Goal: Information Seeking & Learning: Learn about a topic

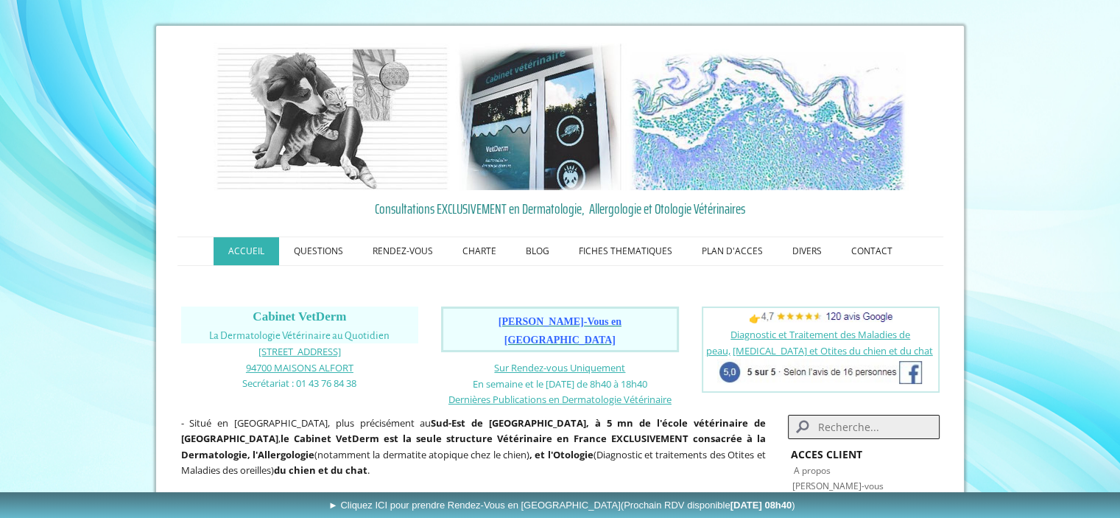
click at [605, 319] on span "Prendre Rendez-Vous en Ligne" at bounding box center [559, 330] width 123 height 29
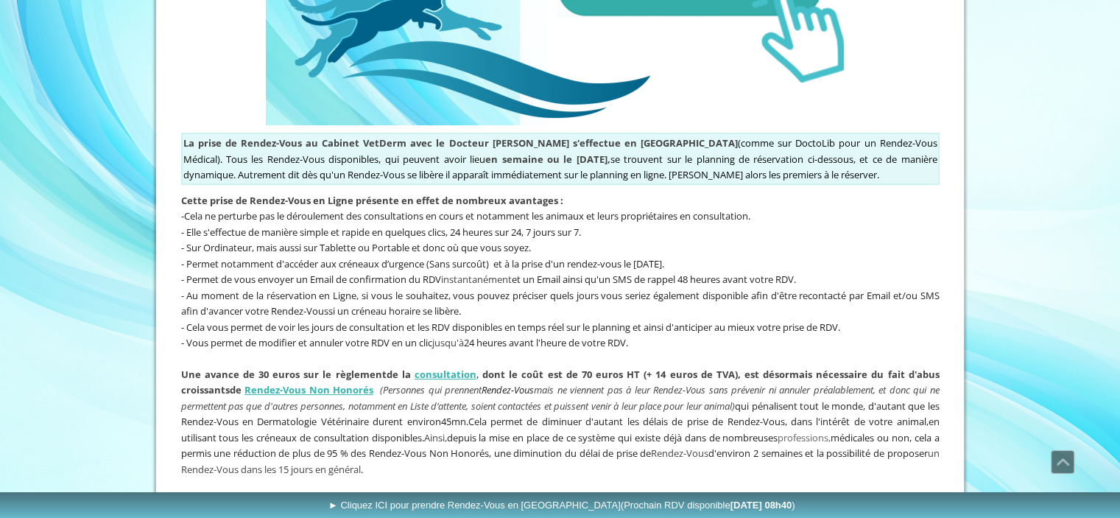
scroll to position [372, 0]
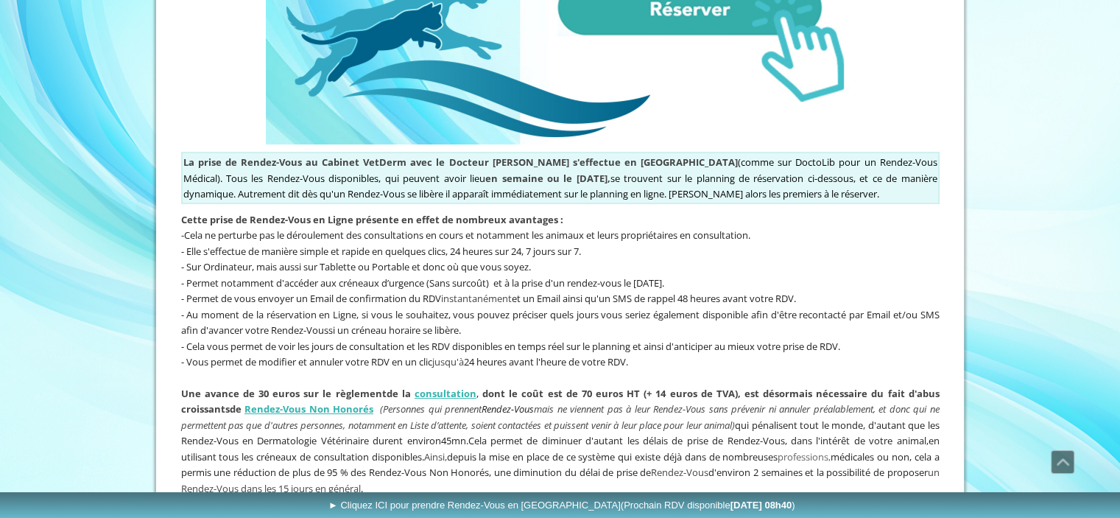
click at [713, 11] on img at bounding box center [560, 52] width 589 height 184
drag, startPoint x: 1119, startPoint y: 202, endPoint x: 1130, endPoint y: 211, distance: 14.1
click at [1119, 211] on html "ACCUEIL QUESTIONS RENDEZ-VOUS Les Rendez-Vous au Cabinet VetDerm Les Rendez-Vou…" at bounding box center [560, 519] width 1120 height 1782
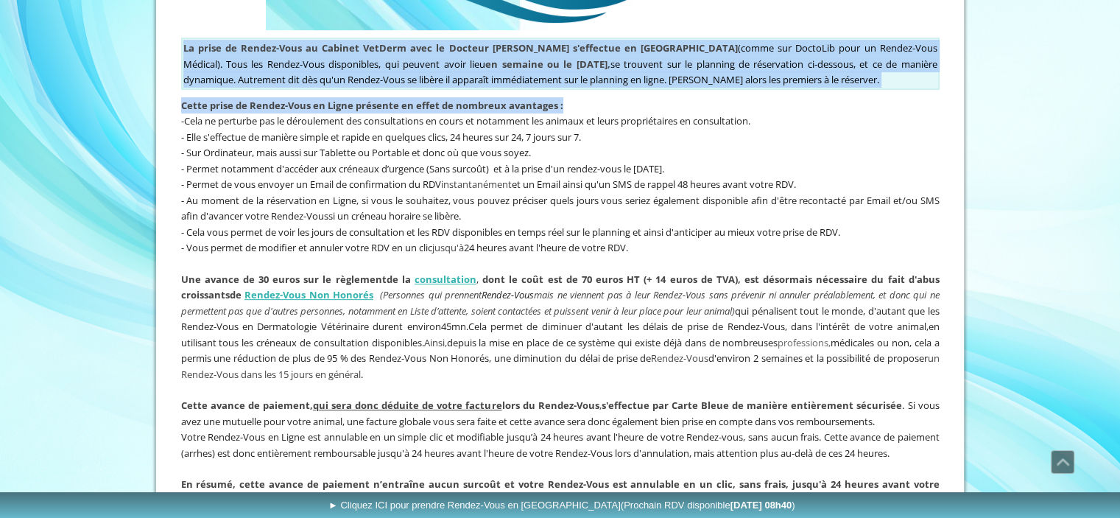
scroll to position [0, 0]
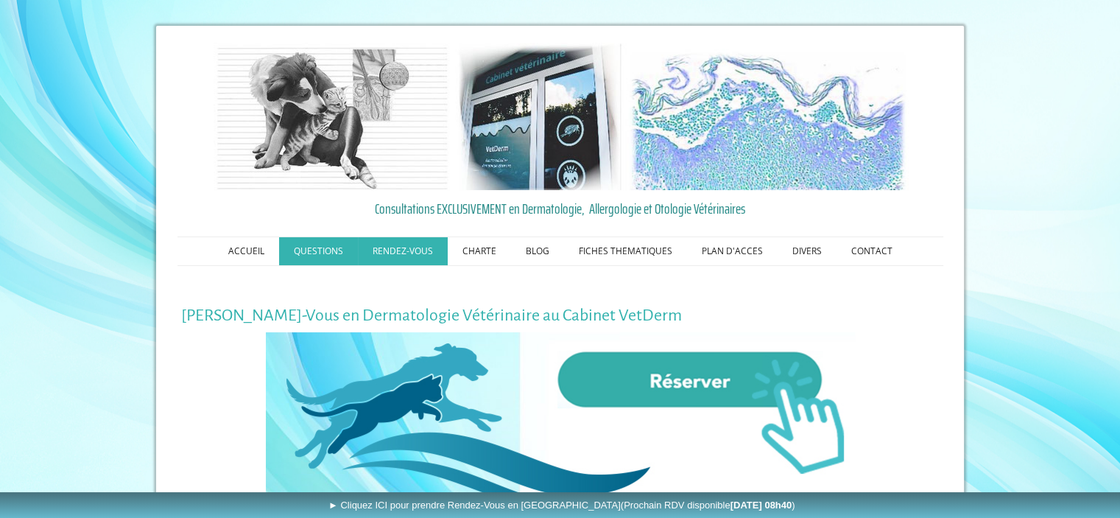
click at [311, 252] on link "QUESTIONS" at bounding box center [318, 251] width 79 height 28
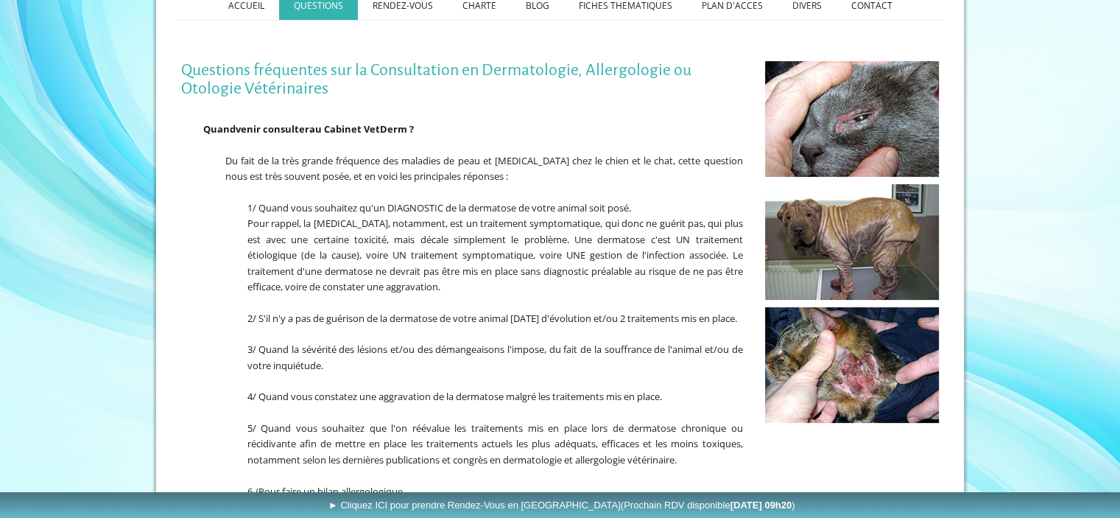
scroll to position [248, 0]
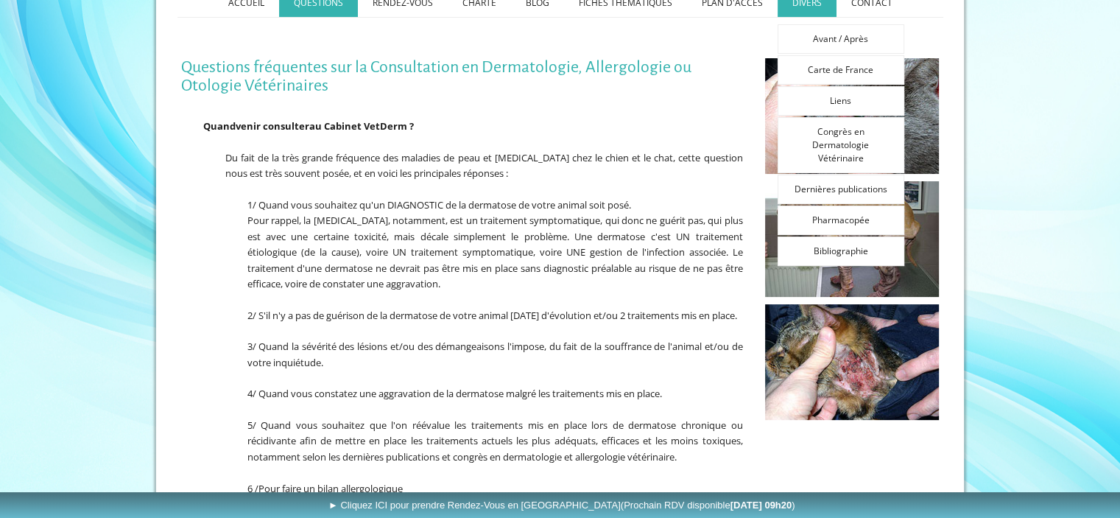
click at [783, 11] on link "DIVERS" at bounding box center [806, 3] width 59 height 28
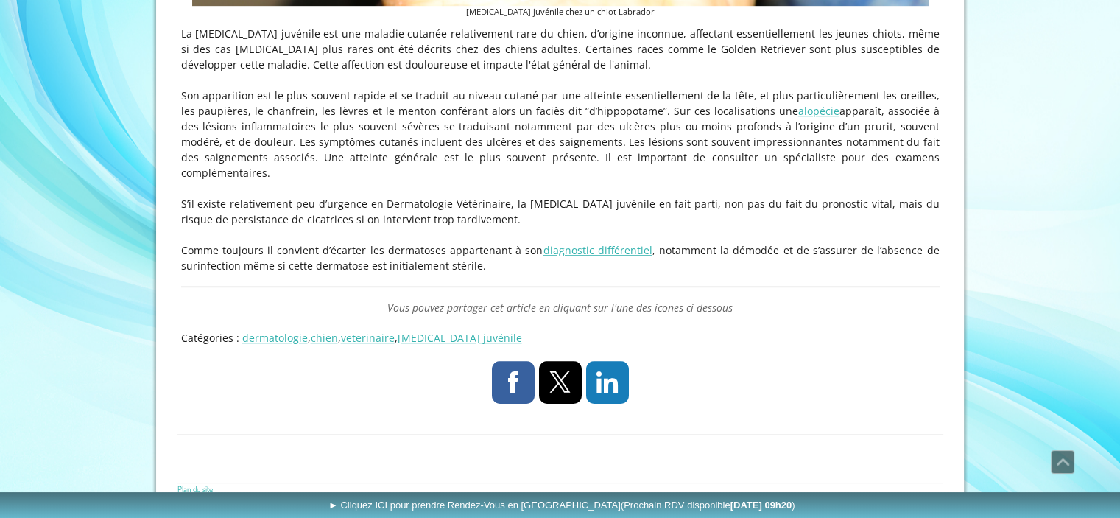
scroll to position [950, 0]
click at [581, 242] on link "diagnostic différentiel" at bounding box center [597, 249] width 109 height 14
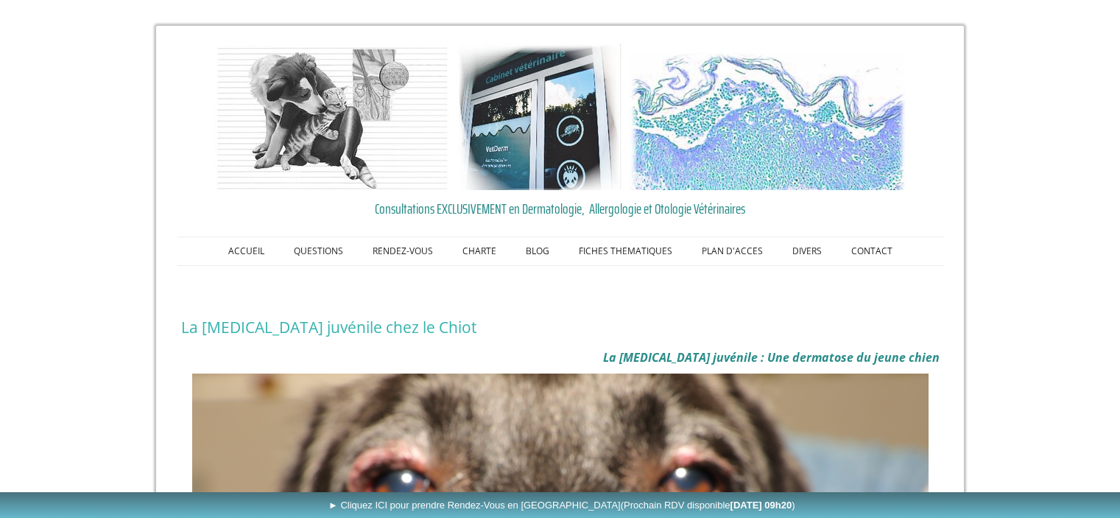
scroll to position [950, 0]
